Goal: Transaction & Acquisition: Purchase product/service

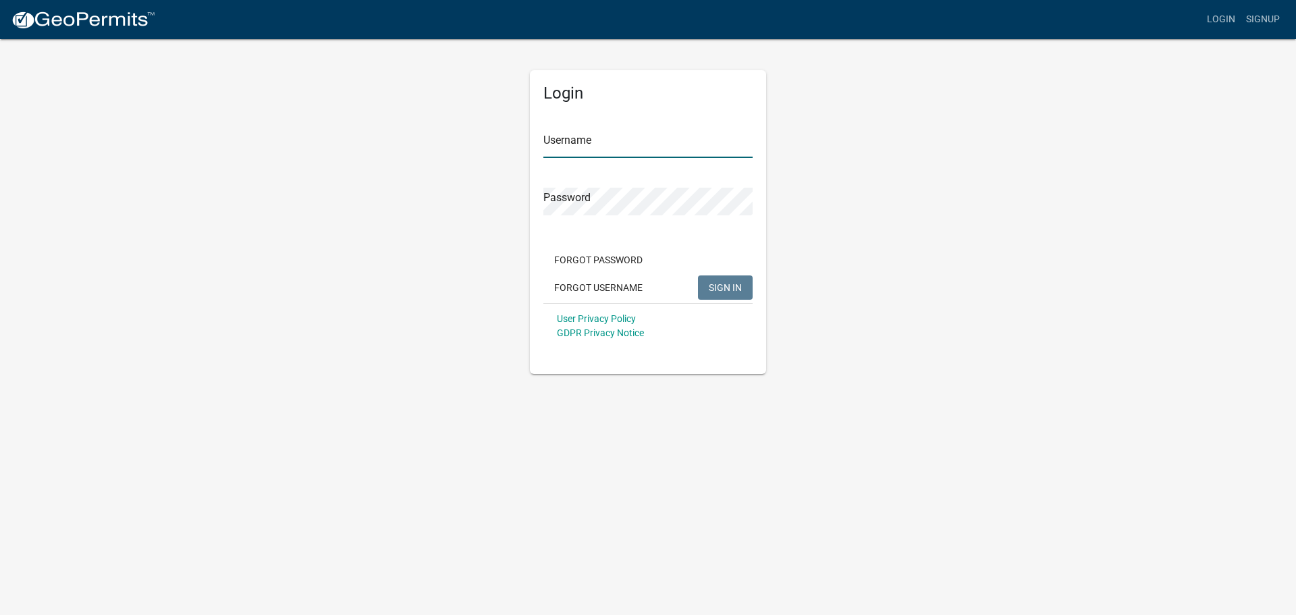
type input "TMJohnsonBros"
click at [743, 281] on button "SIGN IN" at bounding box center [725, 287] width 55 height 24
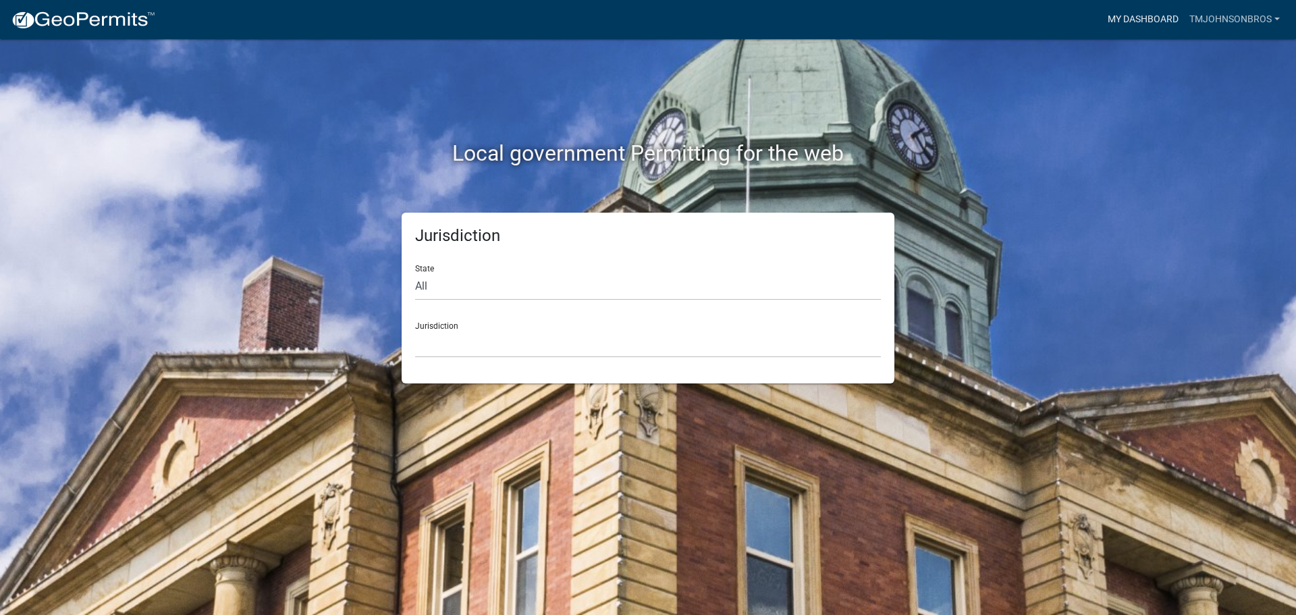
click at [1121, 19] on link "My Dashboard" at bounding box center [1143, 20] width 82 height 26
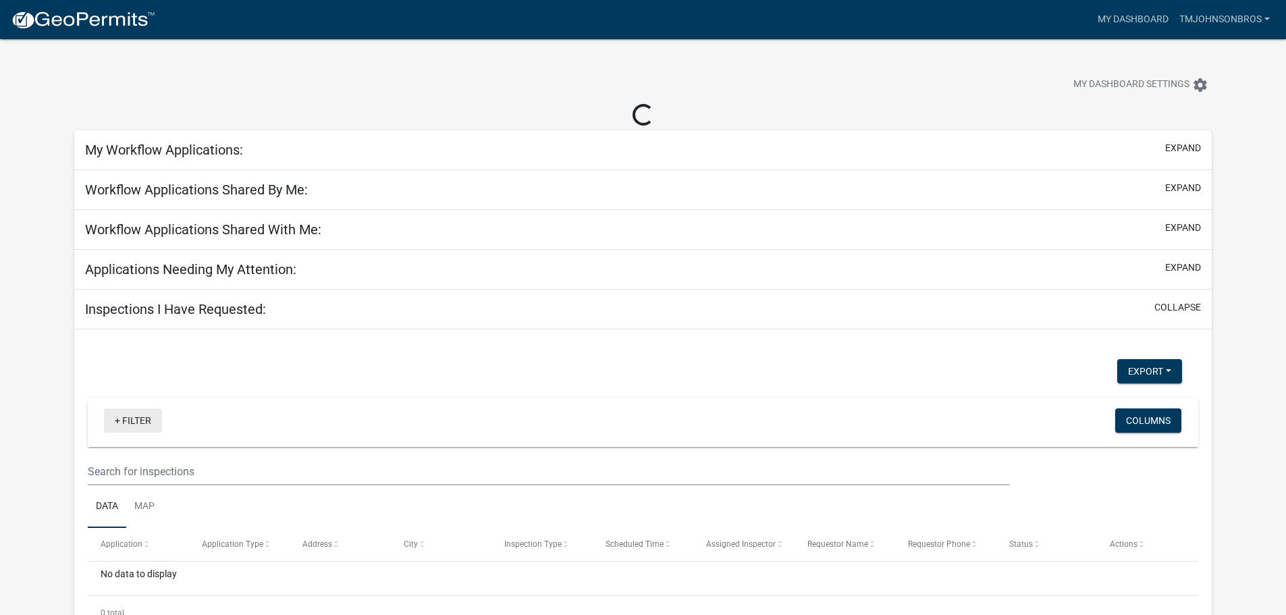
click at [153, 423] on link "+ Filter" at bounding box center [133, 420] width 58 height 24
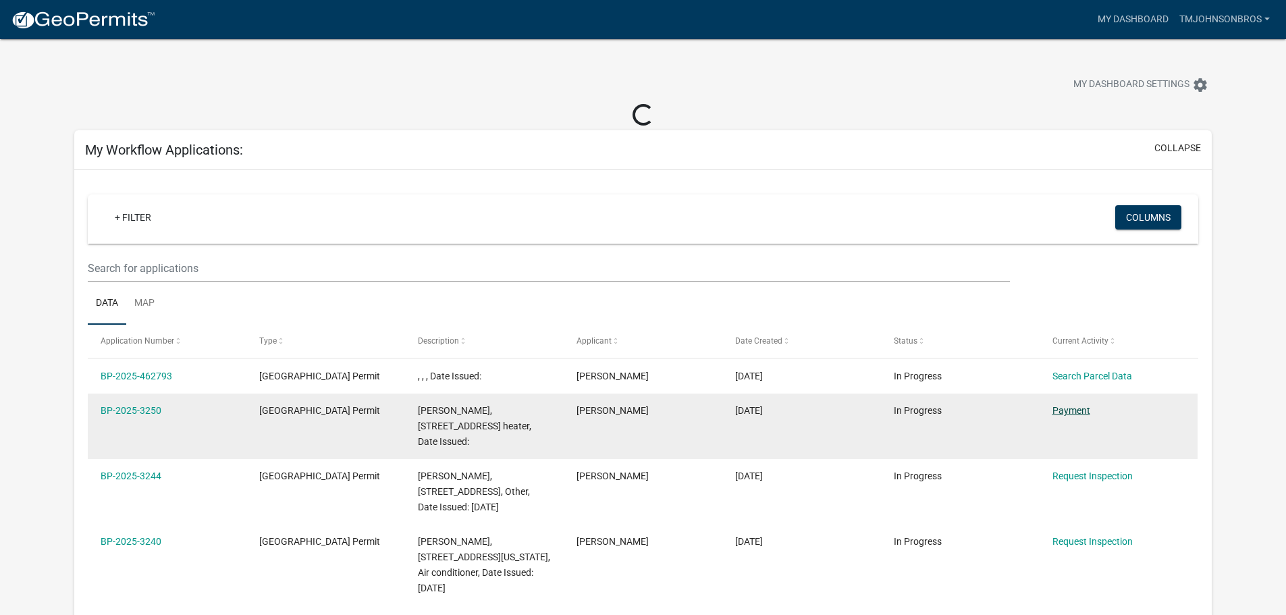
click at [1076, 406] on link "Payment" at bounding box center [1071, 410] width 38 height 11
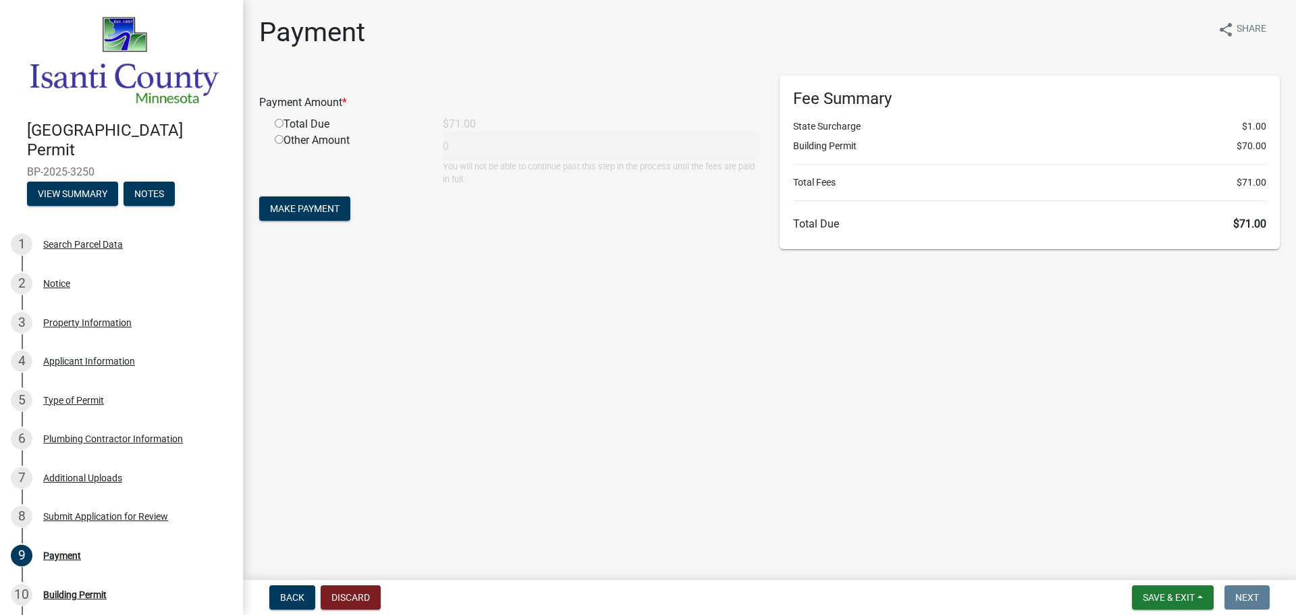
click at [295, 124] on div "Total Due" at bounding box center [349, 124] width 168 height 16
click at [280, 119] on input "radio" at bounding box center [279, 123] width 9 height 9
radio input "true"
type input "71"
click at [308, 215] on button "Make Payment" at bounding box center [304, 208] width 91 height 24
